Goal: Information Seeking & Learning: Learn about a topic

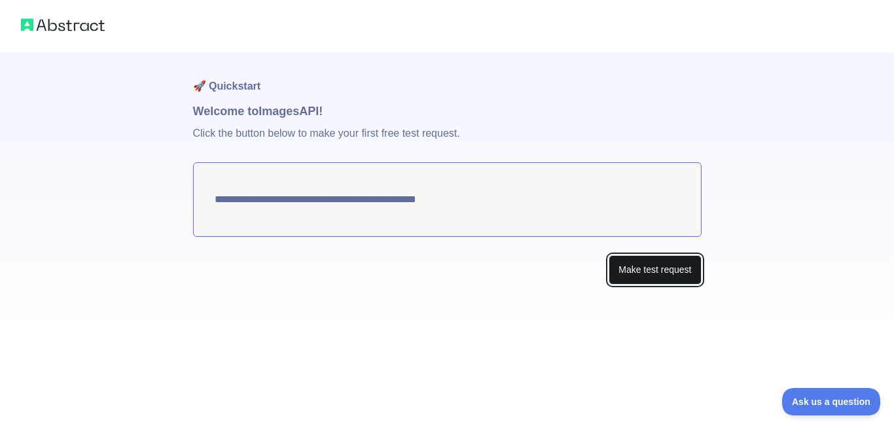
click at [638, 269] on button "Make test request" at bounding box center [654, 269] width 92 height 29
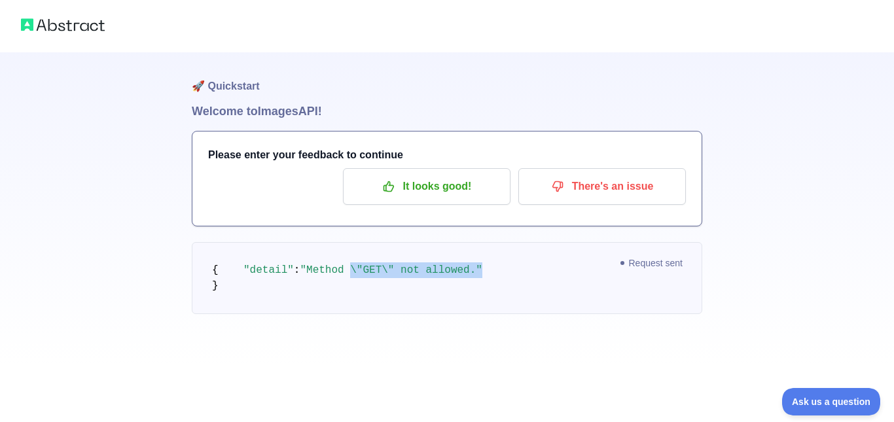
drag, startPoint x: 337, startPoint y: 283, endPoint x: 463, endPoint y: 285, distance: 126.3
click at [463, 285] on pre "{ "detail" : "Method \"GET\" not allowed." }" at bounding box center [447, 278] width 510 height 72
click at [496, 286] on pre "{ "detail" : "Method \"GET\" not allowed." }" at bounding box center [447, 278] width 510 height 72
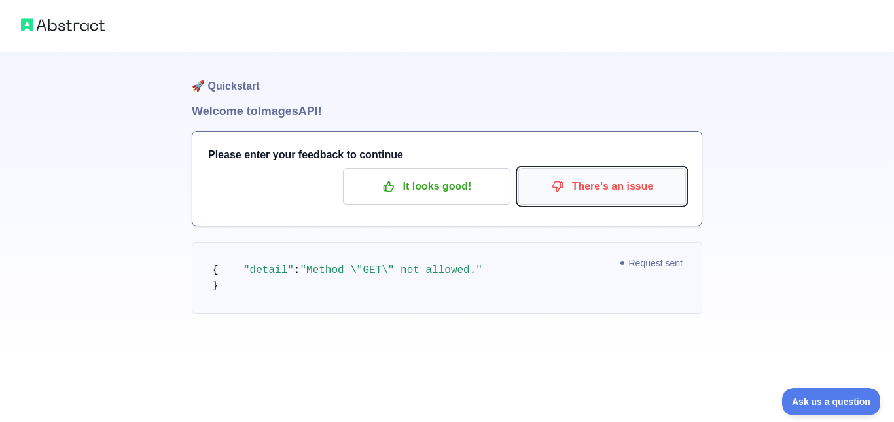
click at [581, 192] on p "There's an issue" at bounding box center [602, 186] width 148 height 22
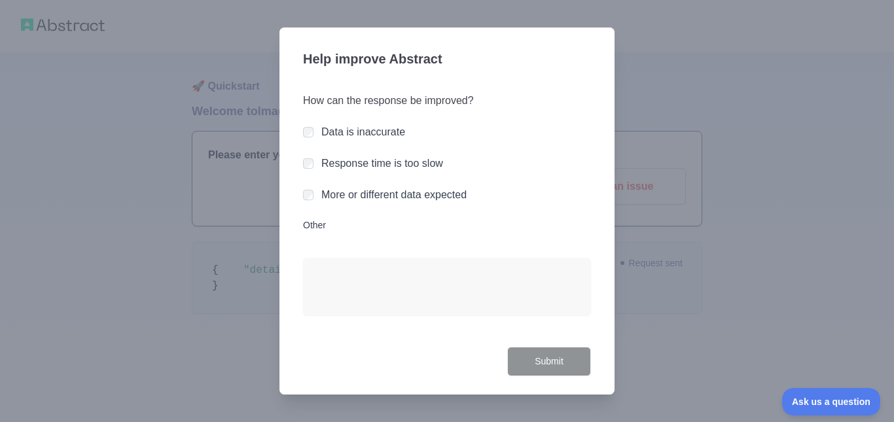
click at [678, 325] on div at bounding box center [447, 211] width 894 height 422
click at [550, 353] on button "Submit" at bounding box center [549, 361] width 84 height 29
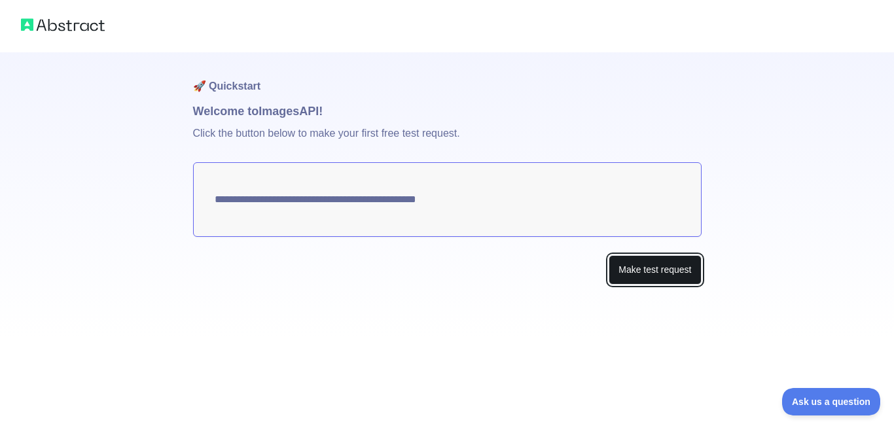
click at [652, 268] on button "Make test request" at bounding box center [654, 269] width 92 height 29
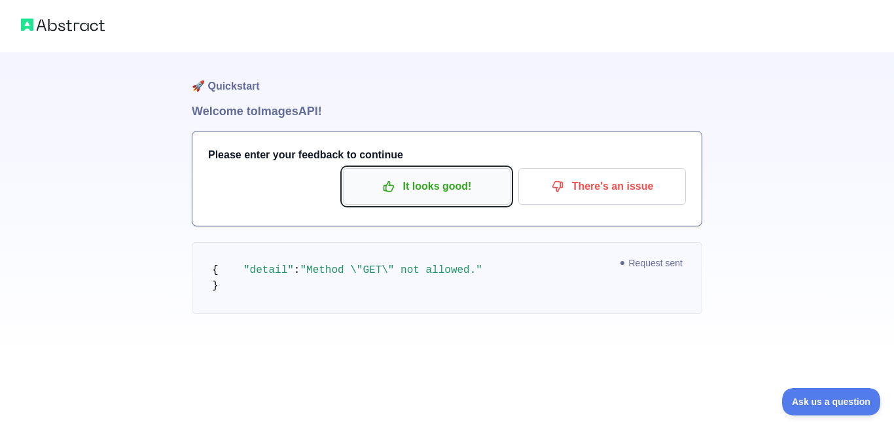
click at [422, 188] on p "It looks good!" at bounding box center [427, 186] width 148 height 22
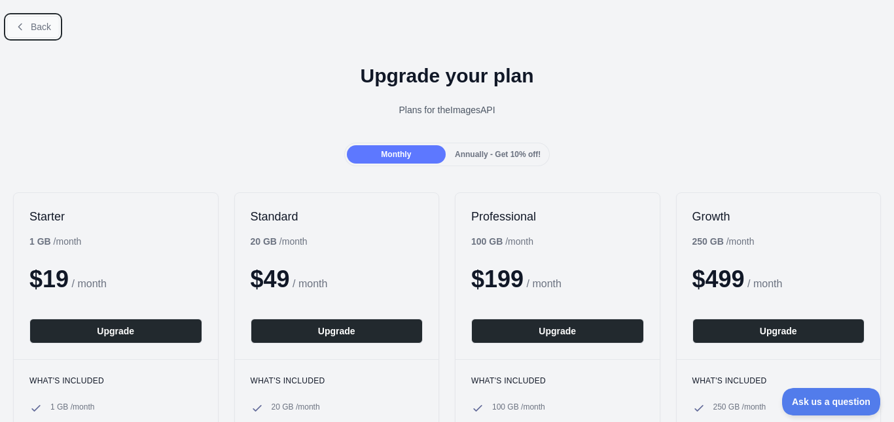
click at [33, 22] on span "Back" at bounding box center [41, 27] width 20 height 10
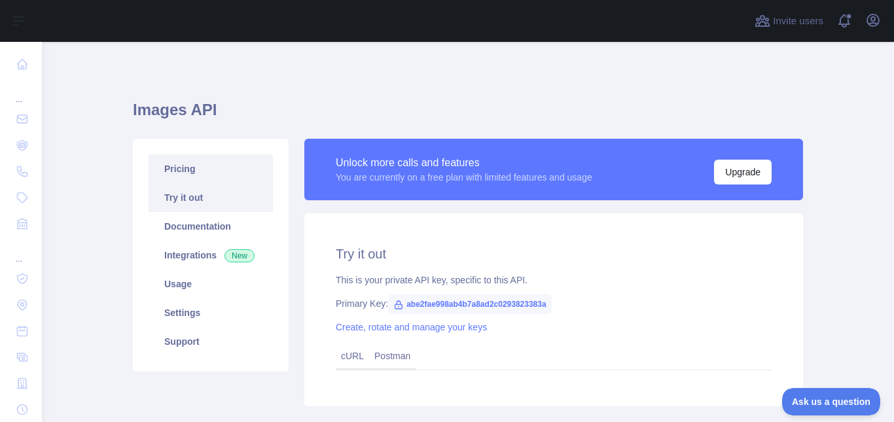
click at [214, 159] on link "Pricing" at bounding box center [211, 168] width 124 height 29
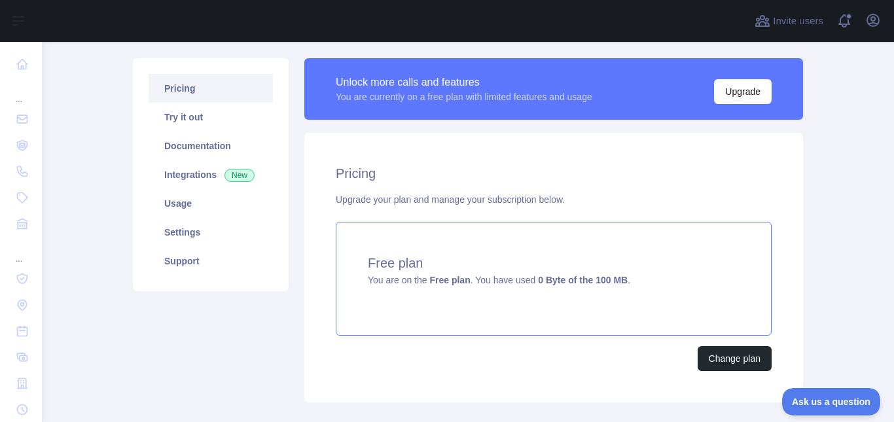
scroll to position [158, 0]
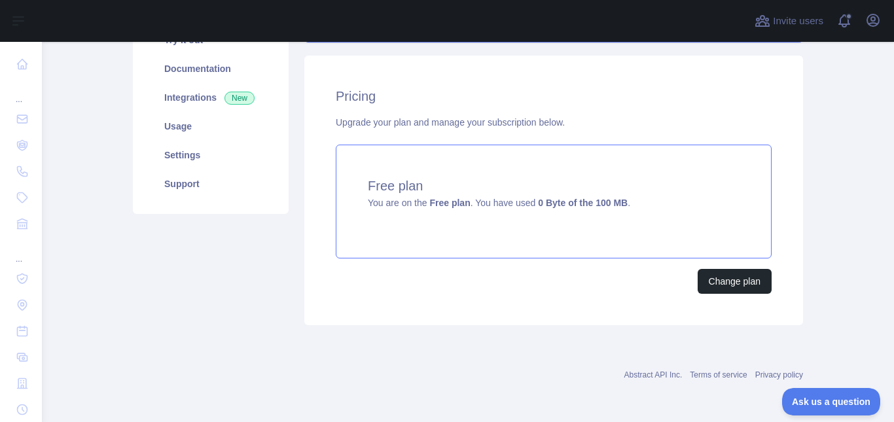
click at [512, 217] on div "Free plan You are on the Free plan . You have used 0 Byte of the 100 MB ." at bounding box center [554, 202] width 436 height 114
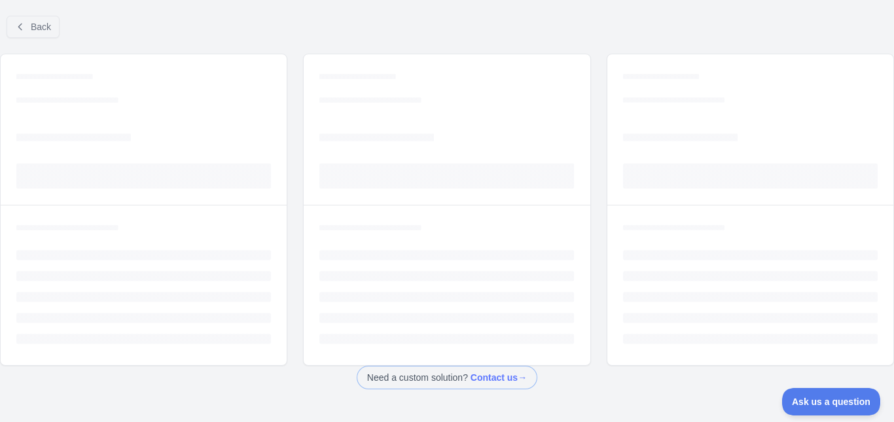
scroll to position [46, 0]
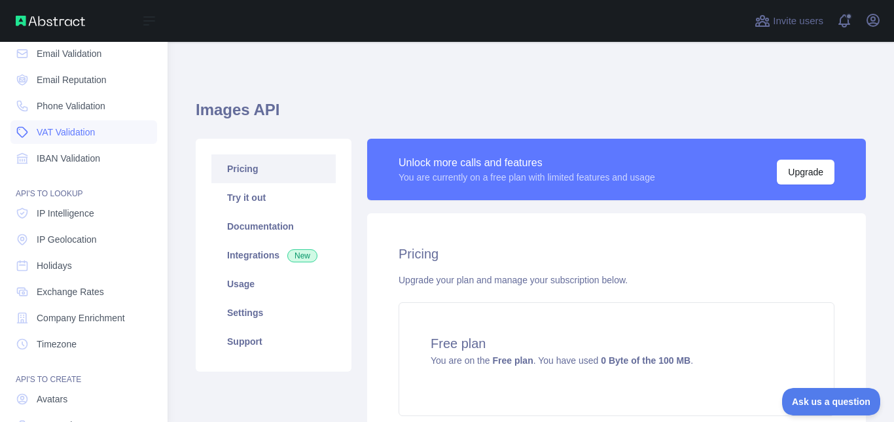
scroll to position [154, 0]
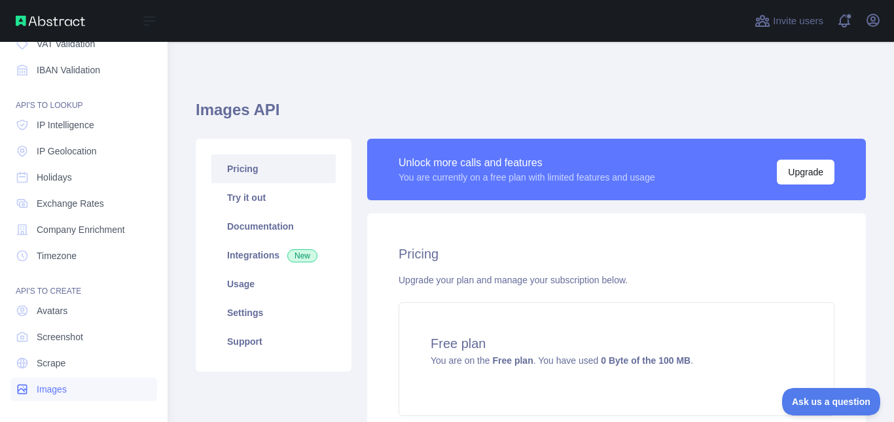
click at [63, 386] on span "Images" at bounding box center [52, 389] width 30 height 13
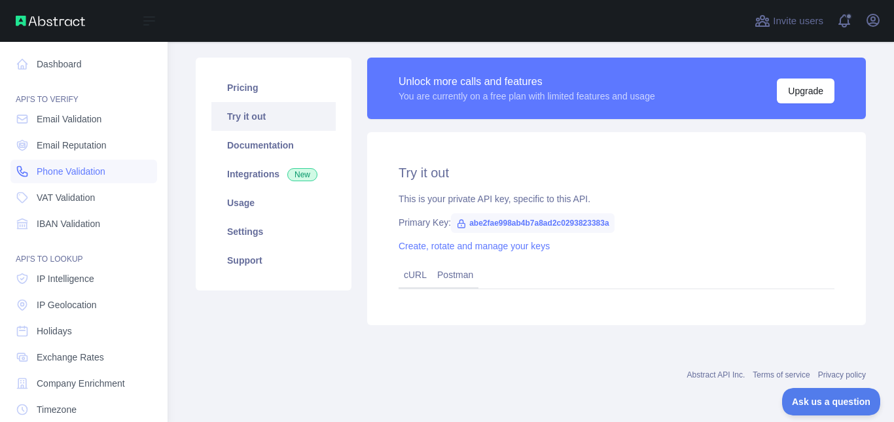
click at [80, 172] on span "Phone Validation" at bounding box center [71, 171] width 69 height 13
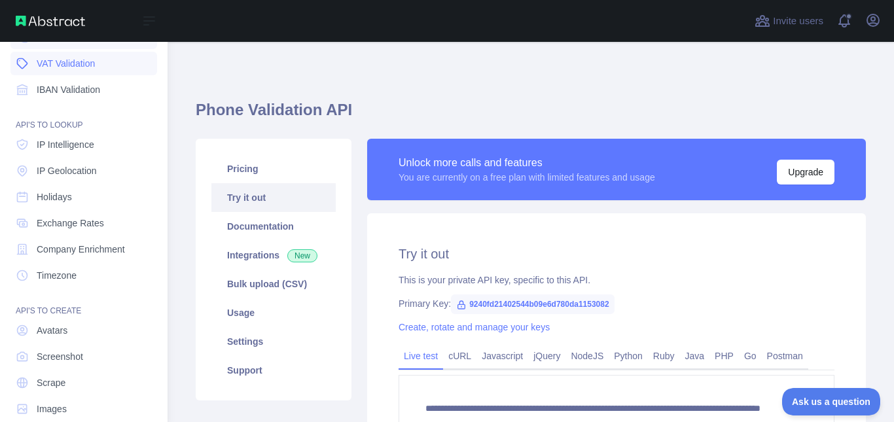
scroll to position [154, 0]
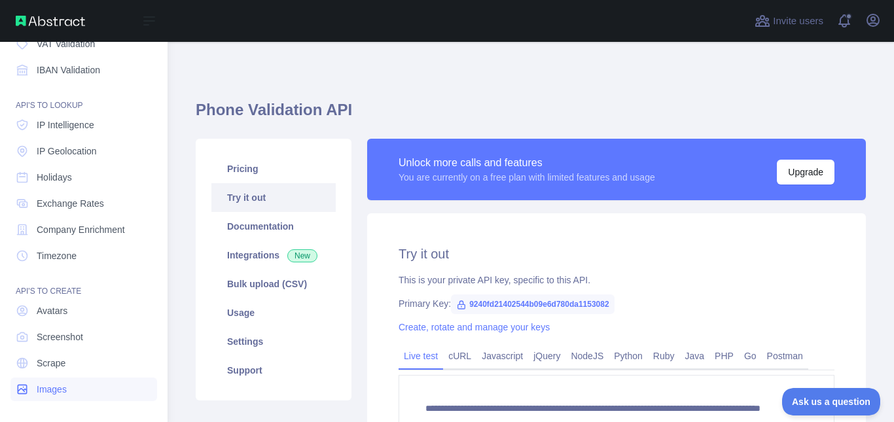
click at [75, 393] on link "Images" at bounding box center [83, 390] width 147 height 24
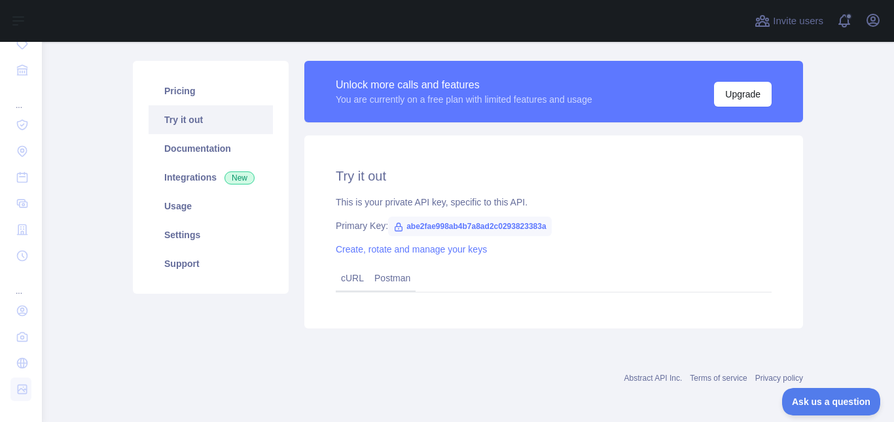
scroll to position [81, 0]
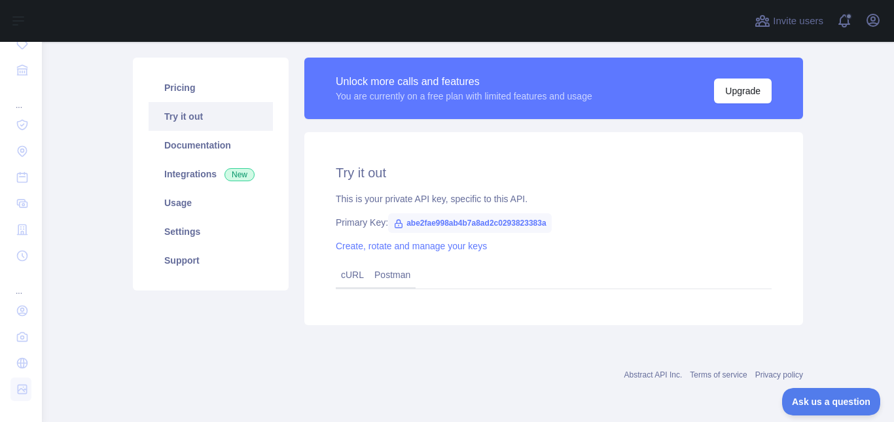
click at [474, 213] on span "abe2fae998ab4b7a8ad2c0293823383a" at bounding box center [470, 223] width 164 height 20
click at [189, 171] on link "Integrations New" at bounding box center [211, 174] width 124 height 29
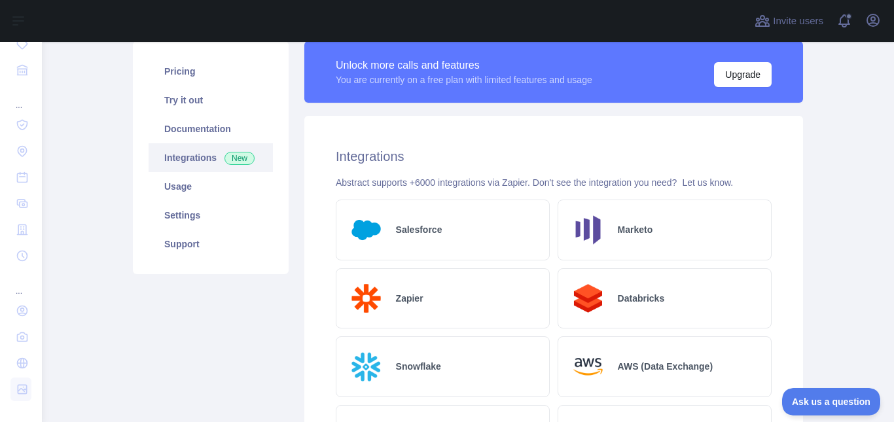
scroll to position [81, 0]
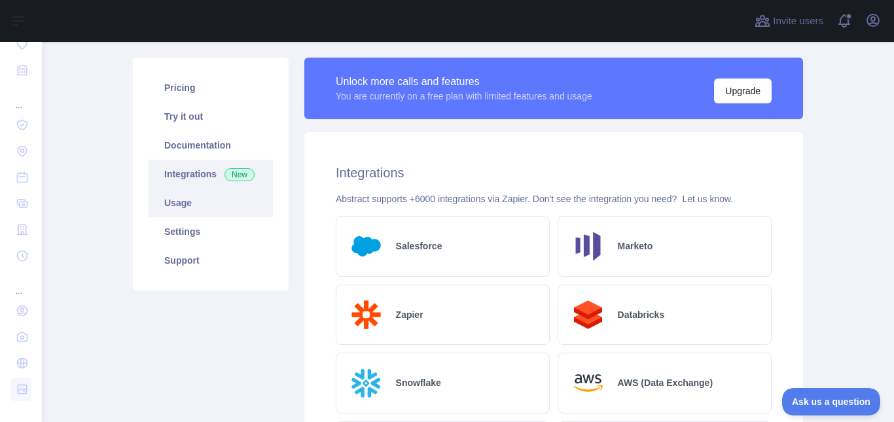
click at [167, 207] on link "Usage" at bounding box center [211, 202] width 124 height 29
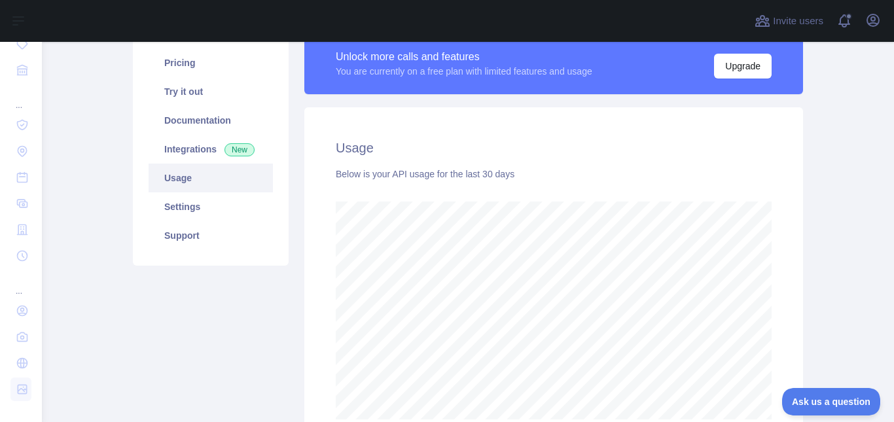
scroll to position [101, 0]
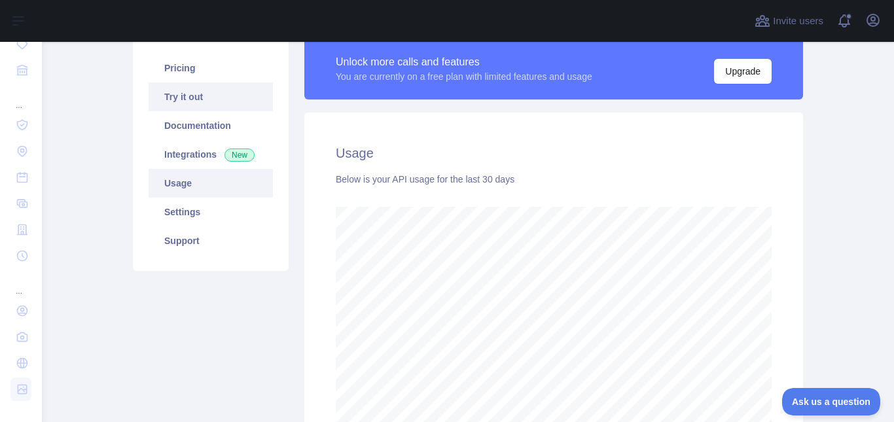
click at [185, 96] on link "Try it out" at bounding box center [211, 96] width 124 height 29
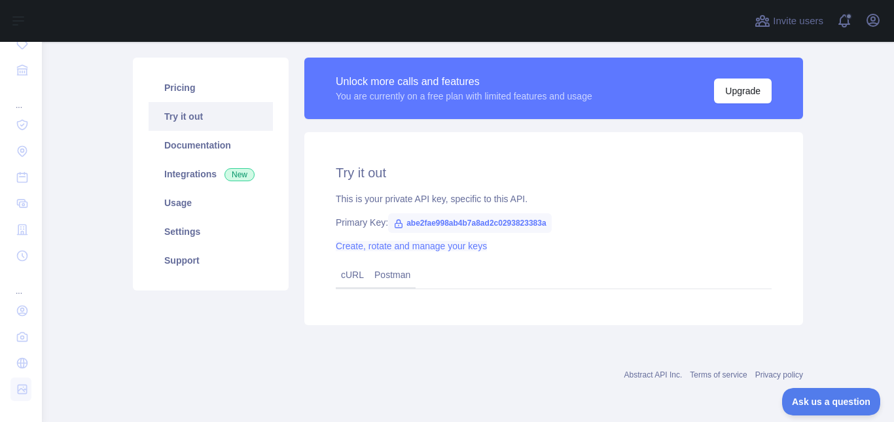
click at [411, 244] on link "Create, rotate and manage your keys" at bounding box center [411, 246] width 151 height 10
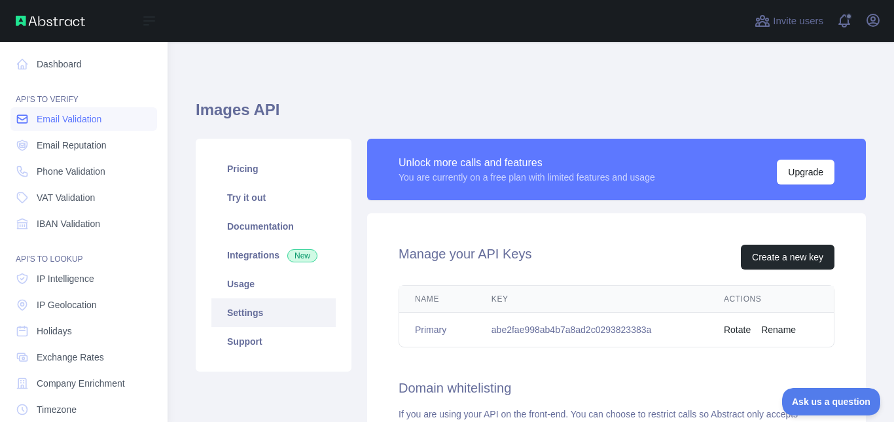
click at [95, 122] on span "Email Validation" at bounding box center [69, 119] width 65 height 13
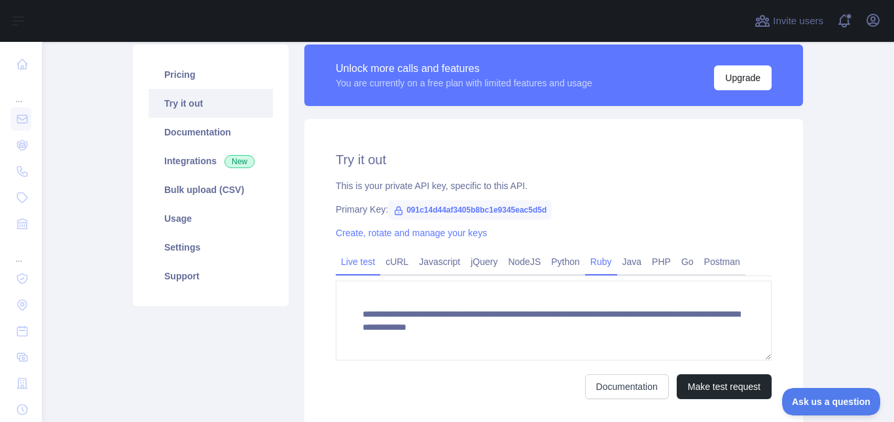
scroll to position [196, 0]
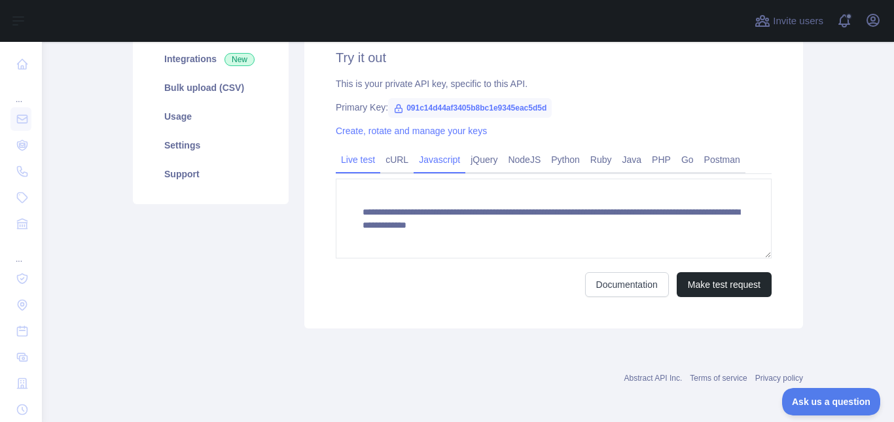
click at [430, 164] on link "Javascript" at bounding box center [440, 159] width 52 height 21
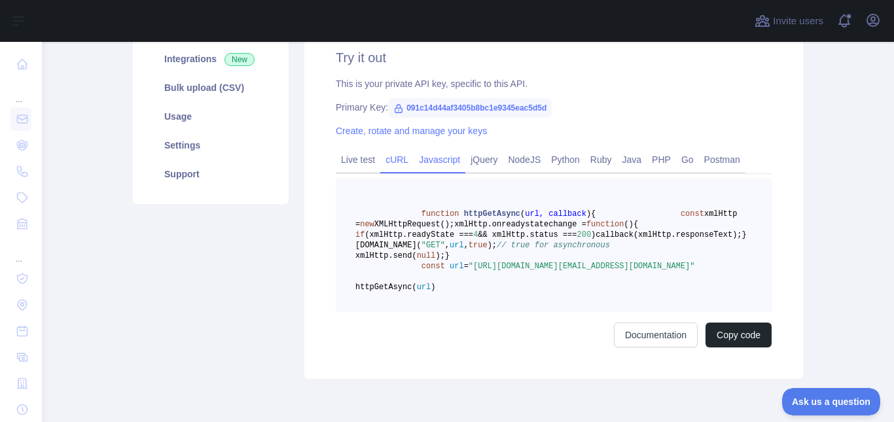
click at [392, 163] on link "cURL" at bounding box center [396, 159] width 33 height 21
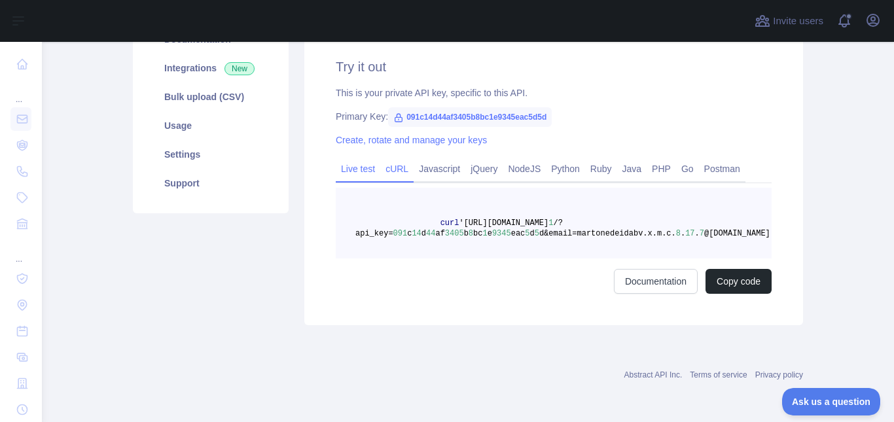
click at [351, 166] on link "Live test" at bounding box center [358, 168] width 44 height 21
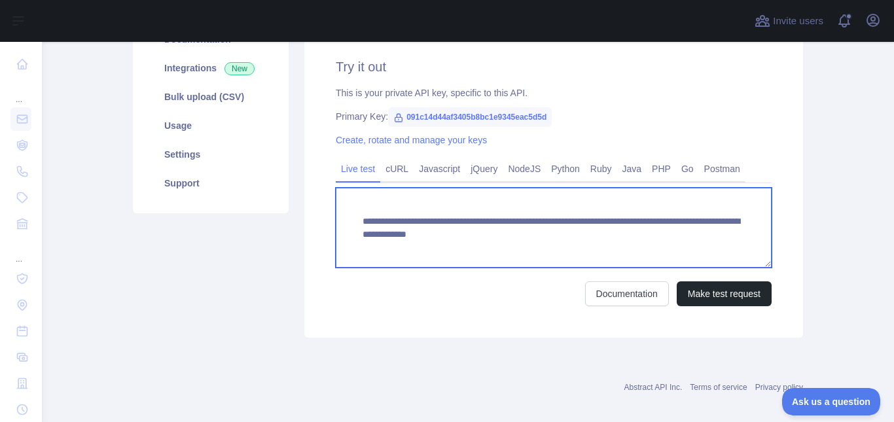
click at [419, 227] on textarea "**********" at bounding box center [554, 228] width 436 height 80
click at [580, 222] on textarea "**********" at bounding box center [554, 228] width 436 height 80
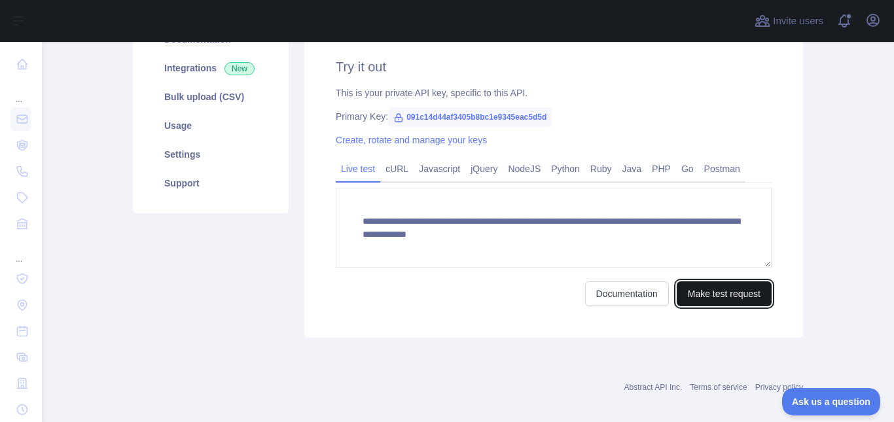
click at [737, 290] on button "Make test request" at bounding box center [724, 293] width 95 height 25
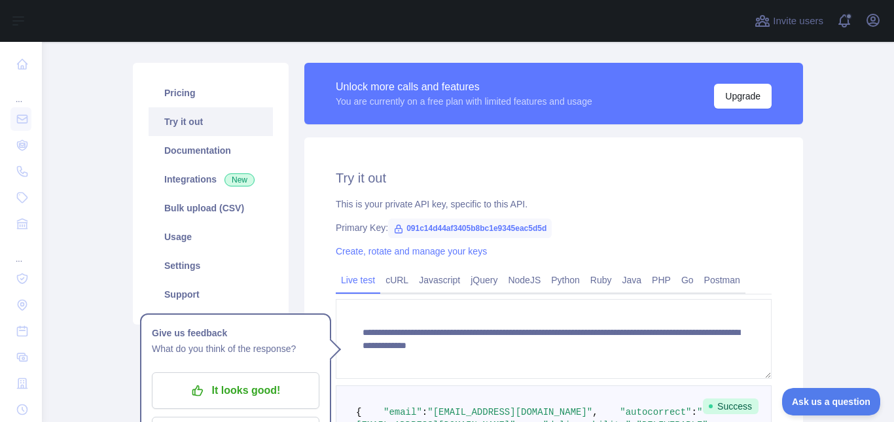
scroll to position [65, 0]
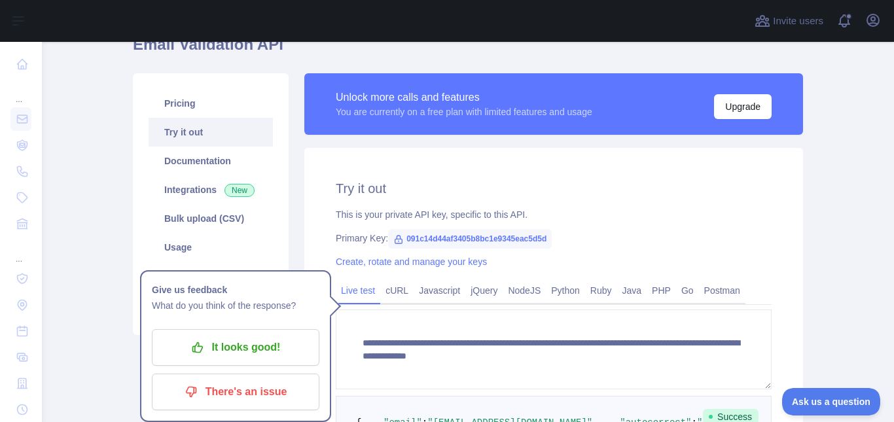
click at [580, 240] on div "Primary Key: 091c14d44af3405b8bc1e9345eac5d5d" at bounding box center [554, 238] width 436 height 13
click at [184, 190] on link "Integrations New" at bounding box center [211, 189] width 124 height 29
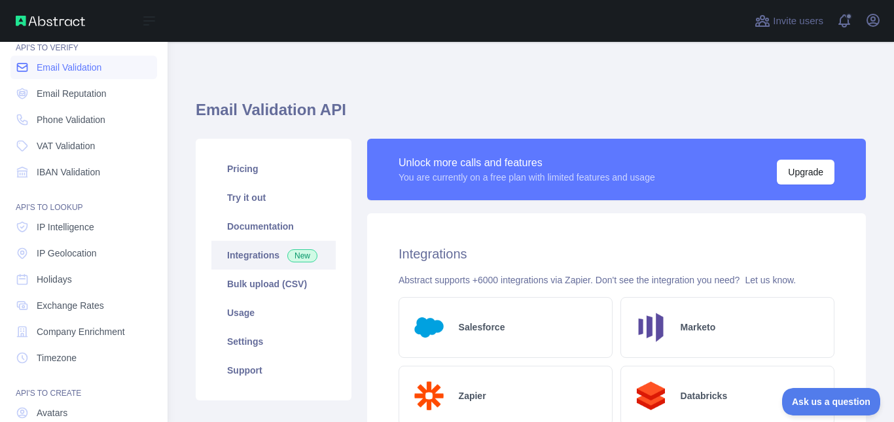
scroll to position [154, 0]
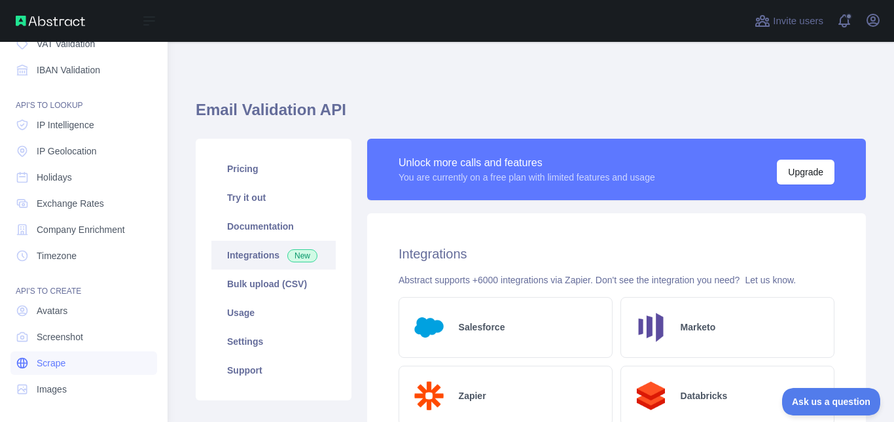
click at [43, 367] on span "Scrape" at bounding box center [51, 363] width 29 height 13
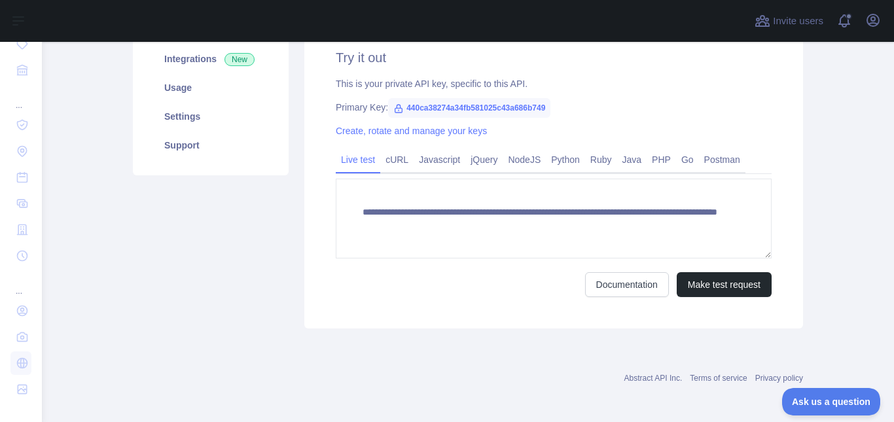
scroll to position [131, 0]
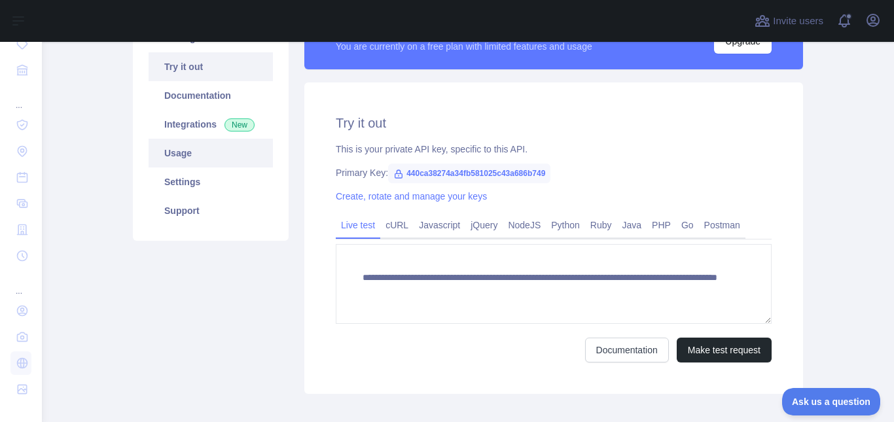
click at [178, 149] on link "Usage" at bounding box center [211, 153] width 124 height 29
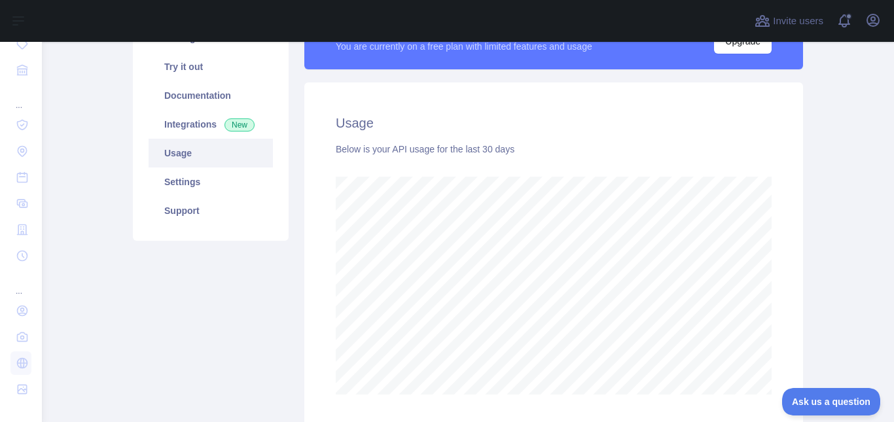
scroll to position [380, 842]
click at [192, 94] on link "Documentation" at bounding box center [211, 95] width 124 height 29
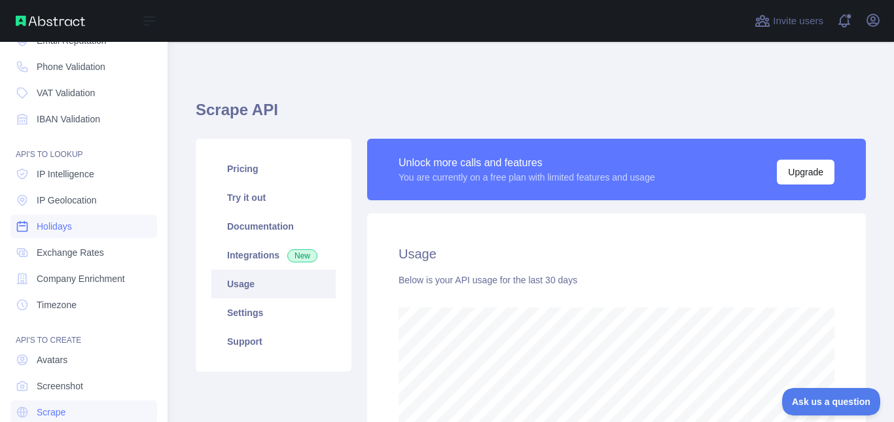
scroll to position [23, 0]
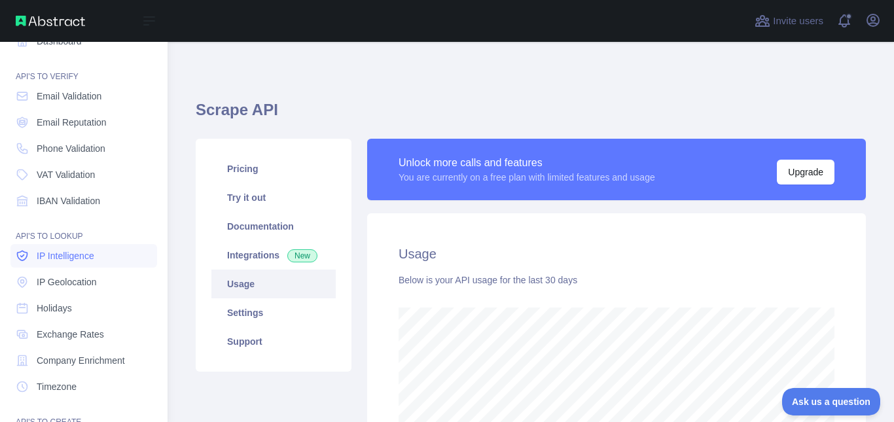
click at [87, 256] on span "IP Intelligence" at bounding box center [66, 255] width 58 height 13
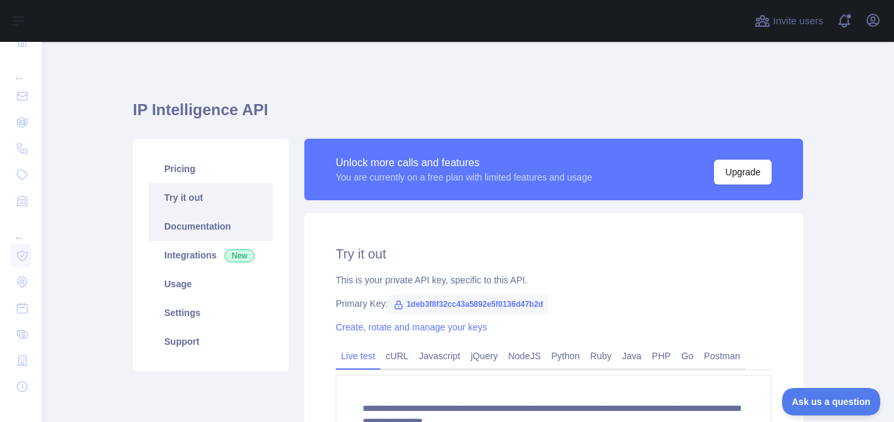
click at [189, 229] on link "Documentation" at bounding box center [211, 226] width 124 height 29
